Goal: Check status: Check status

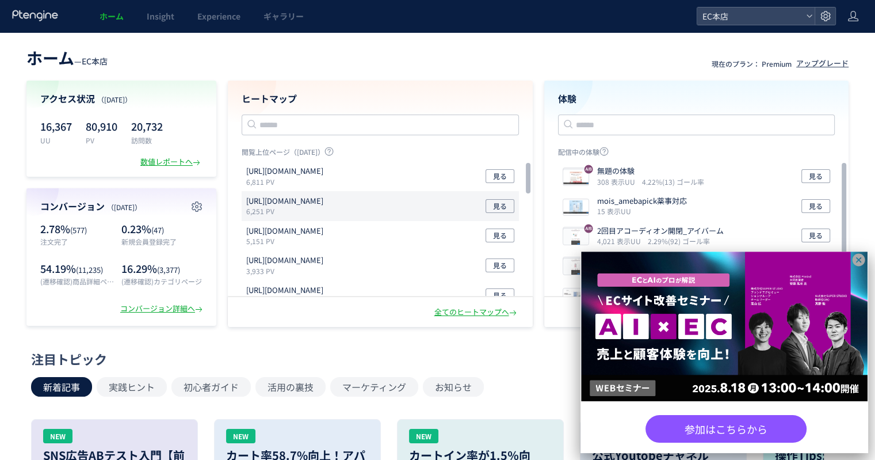
click at [323, 202] on p "[URL][DOMAIN_NAME]" at bounding box center [284, 201] width 77 height 11
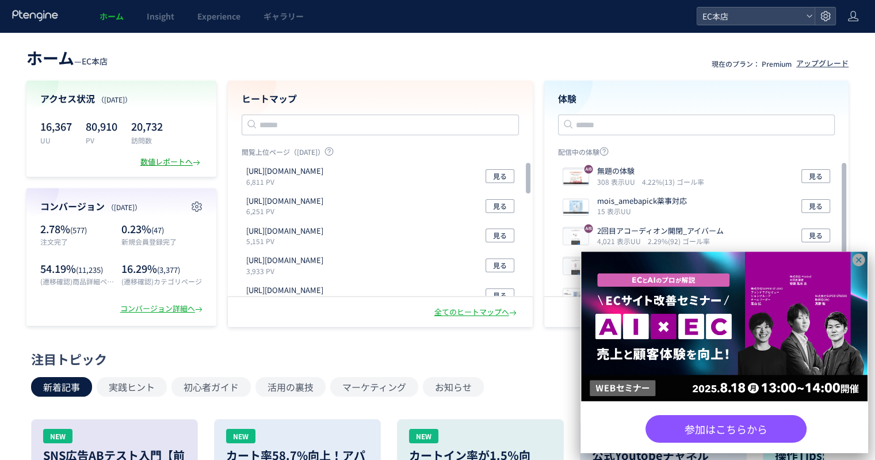
click at [184, 165] on div "数値レポートへ" at bounding box center [171, 162] width 62 height 11
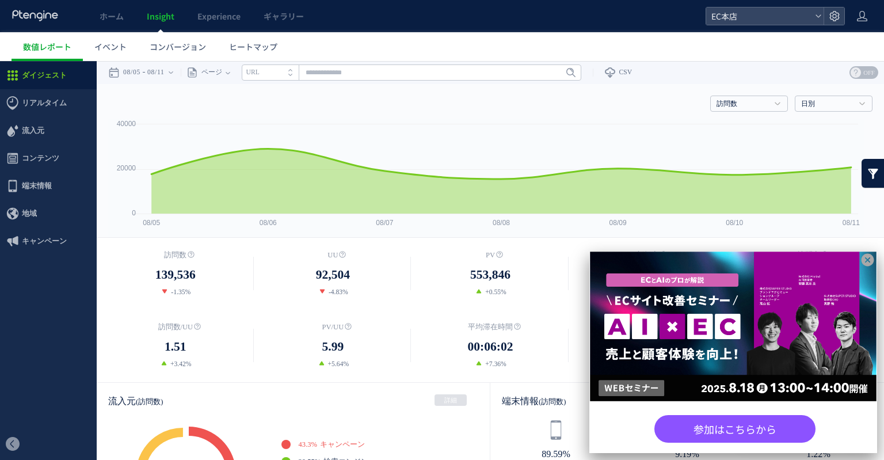
click at [865, 258] on icon at bounding box center [867, 260] width 13 height 13
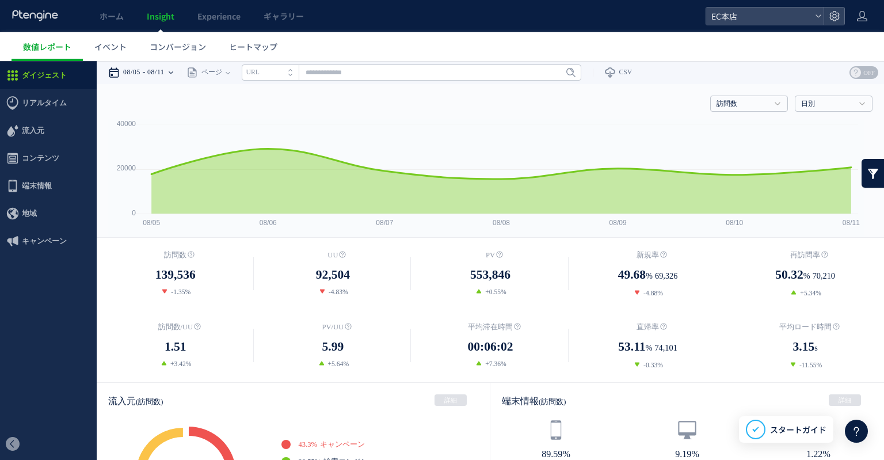
click at [173, 73] on div "08/05 08/11" at bounding box center [144, 72] width 73 height 23
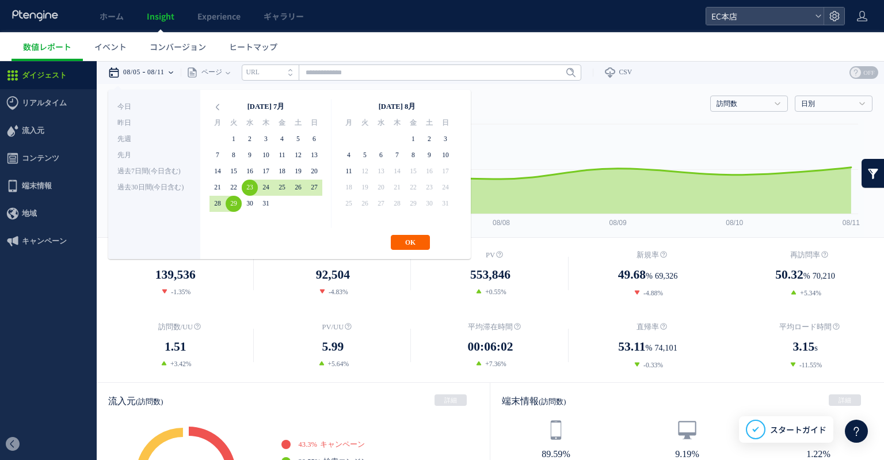
click at [410, 245] on button "OK" at bounding box center [410, 242] width 39 height 15
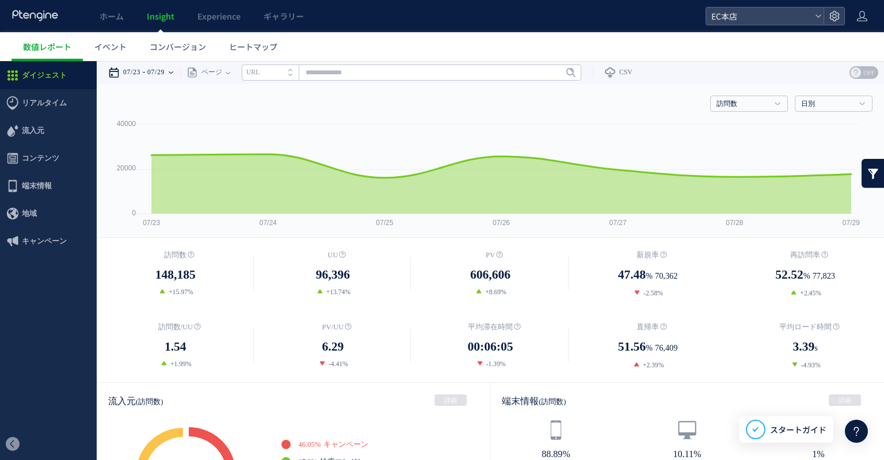
click at [165, 68] on time "07/29" at bounding box center [155, 72] width 17 height 23
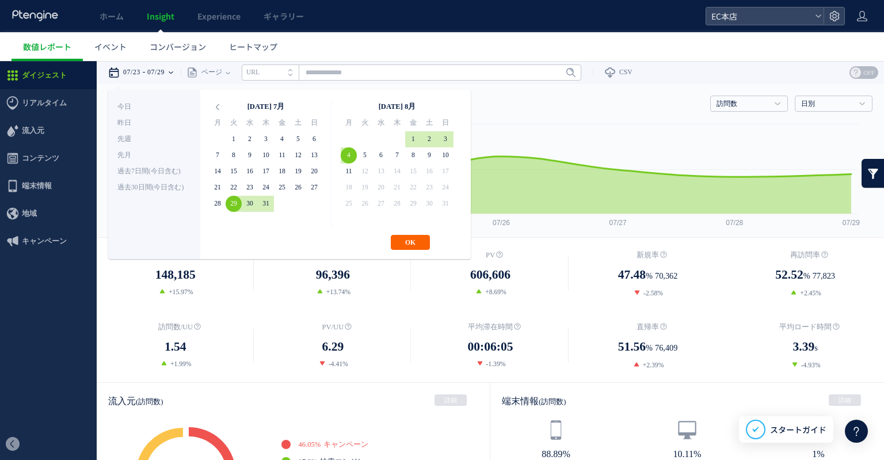
click at [402, 243] on button "OK" at bounding box center [410, 242] width 39 height 15
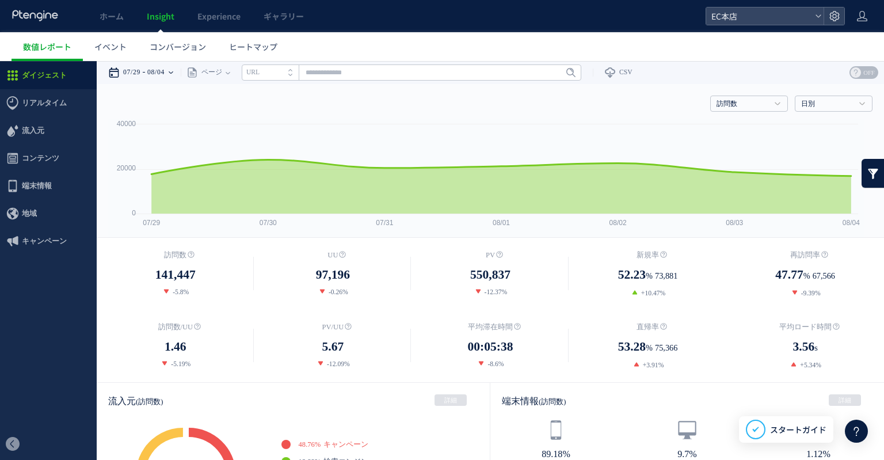
click at [165, 68] on time "08/04" at bounding box center [155, 72] width 17 height 23
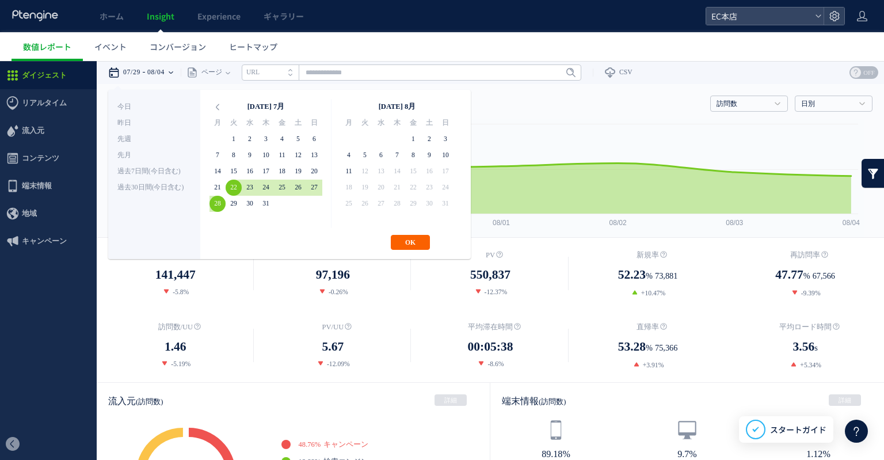
click at [402, 243] on button "OK" at bounding box center [410, 242] width 39 height 15
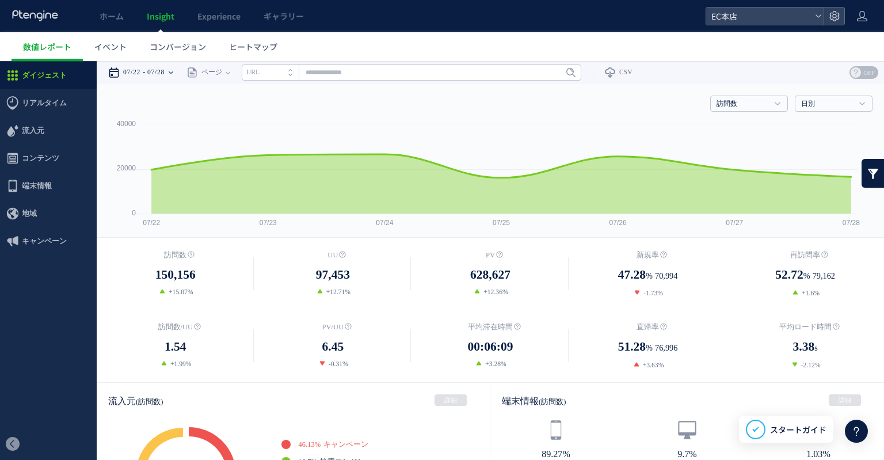
drag, startPoint x: 143, startPoint y: 68, endPoint x: 146, endPoint y: 74, distance: 6.4
click at [140, 69] on time "07/22" at bounding box center [131, 72] width 17 height 23
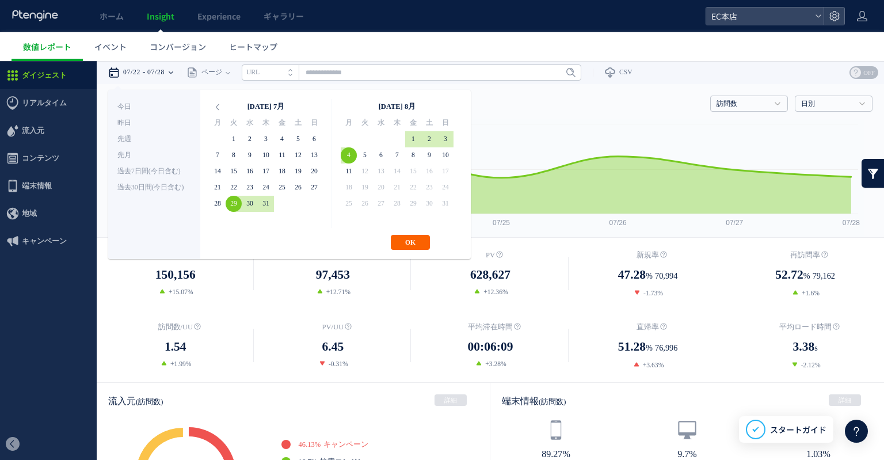
click at [416, 237] on button "OK" at bounding box center [410, 242] width 39 height 15
